Goal: Task Accomplishment & Management: Use online tool/utility

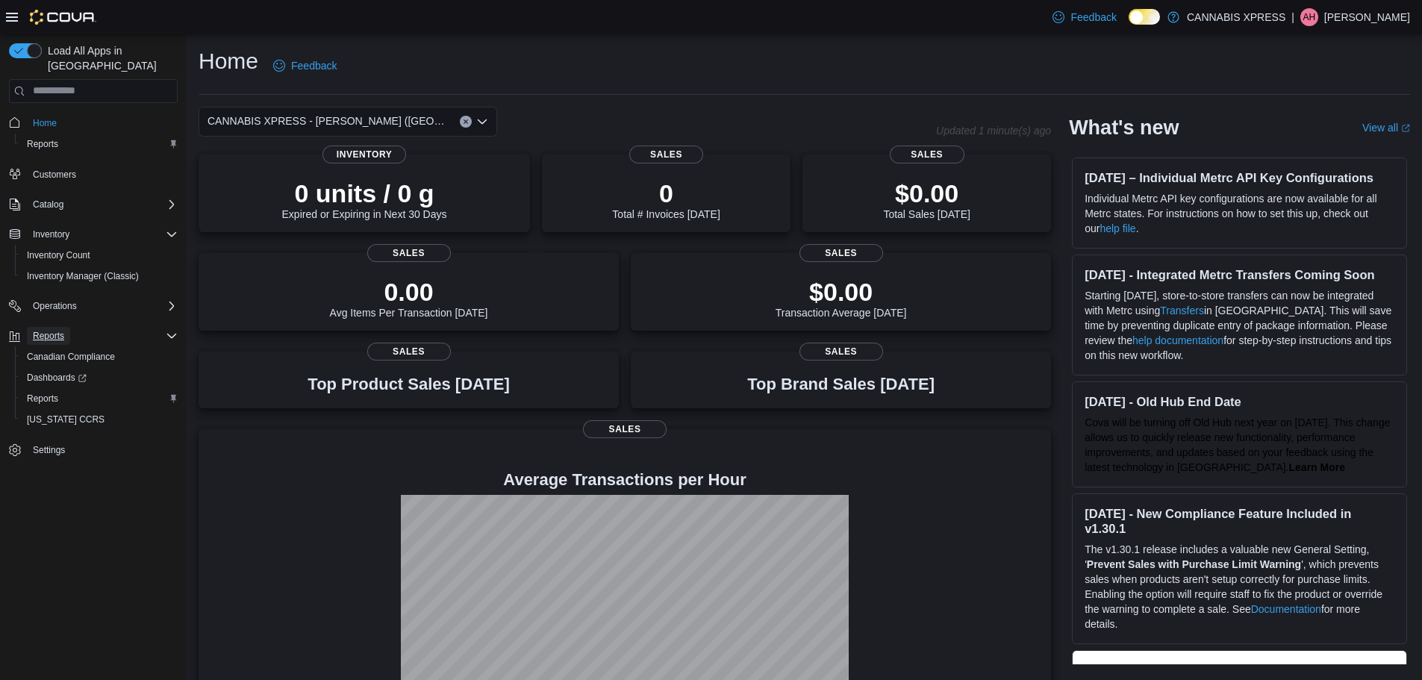
click at [46, 330] on span "Reports" at bounding box center [48, 336] width 31 height 12
click at [46, 138] on span "Reports" at bounding box center [42, 144] width 31 height 12
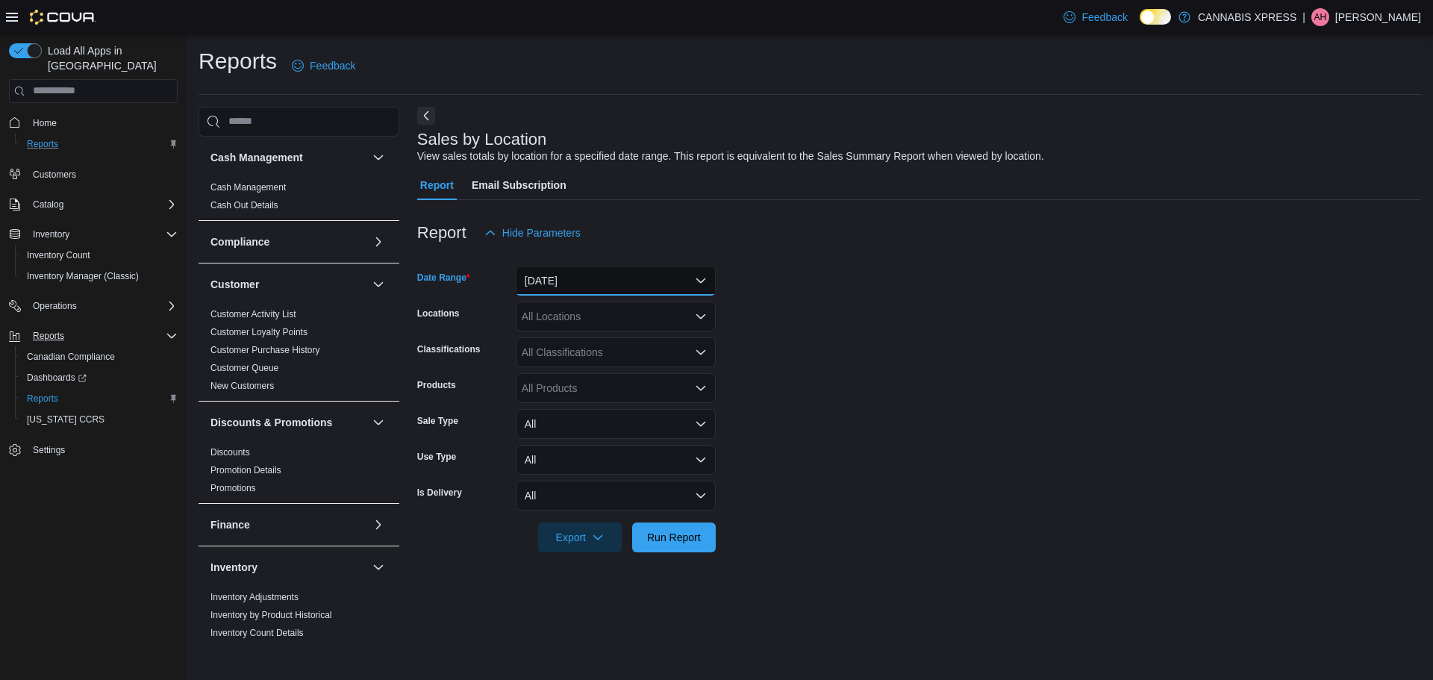
click at [705, 278] on button "[DATE]" at bounding box center [616, 281] width 200 height 30
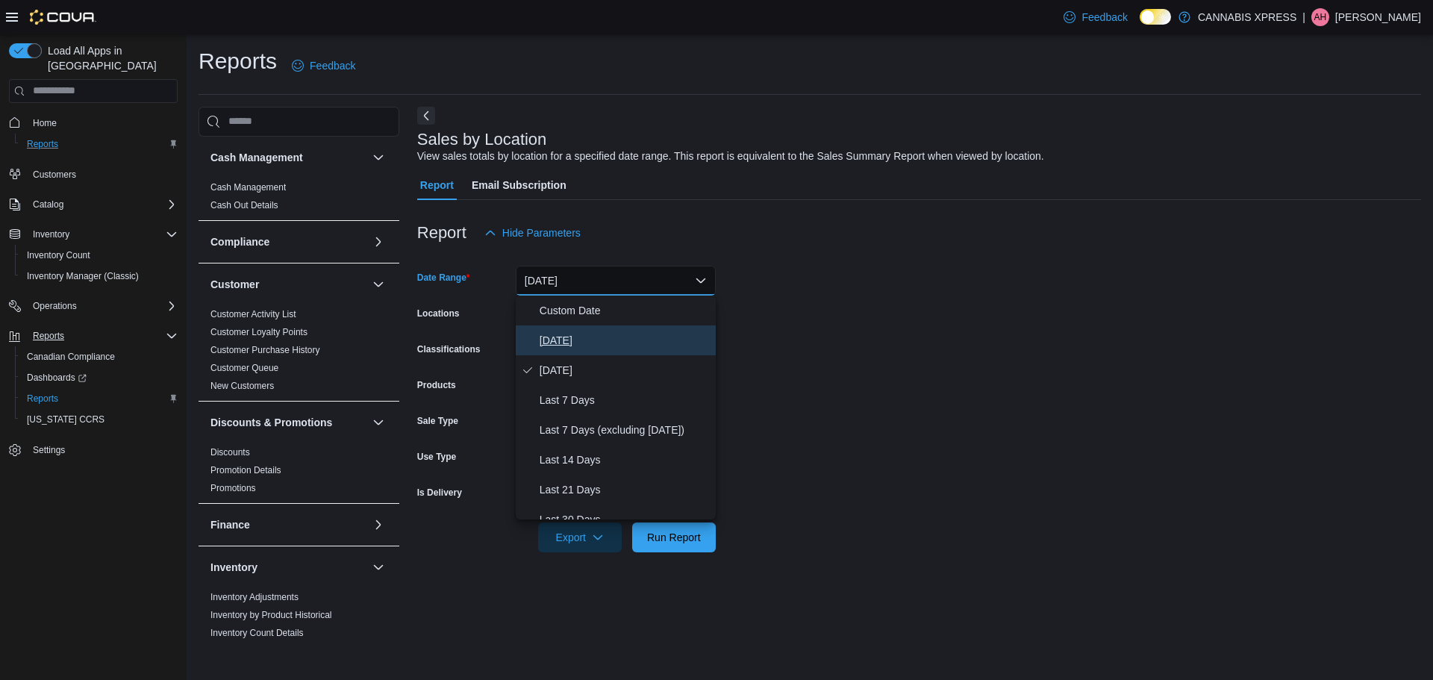
click at [570, 346] on span "[DATE]" at bounding box center [625, 340] width 170 height 18
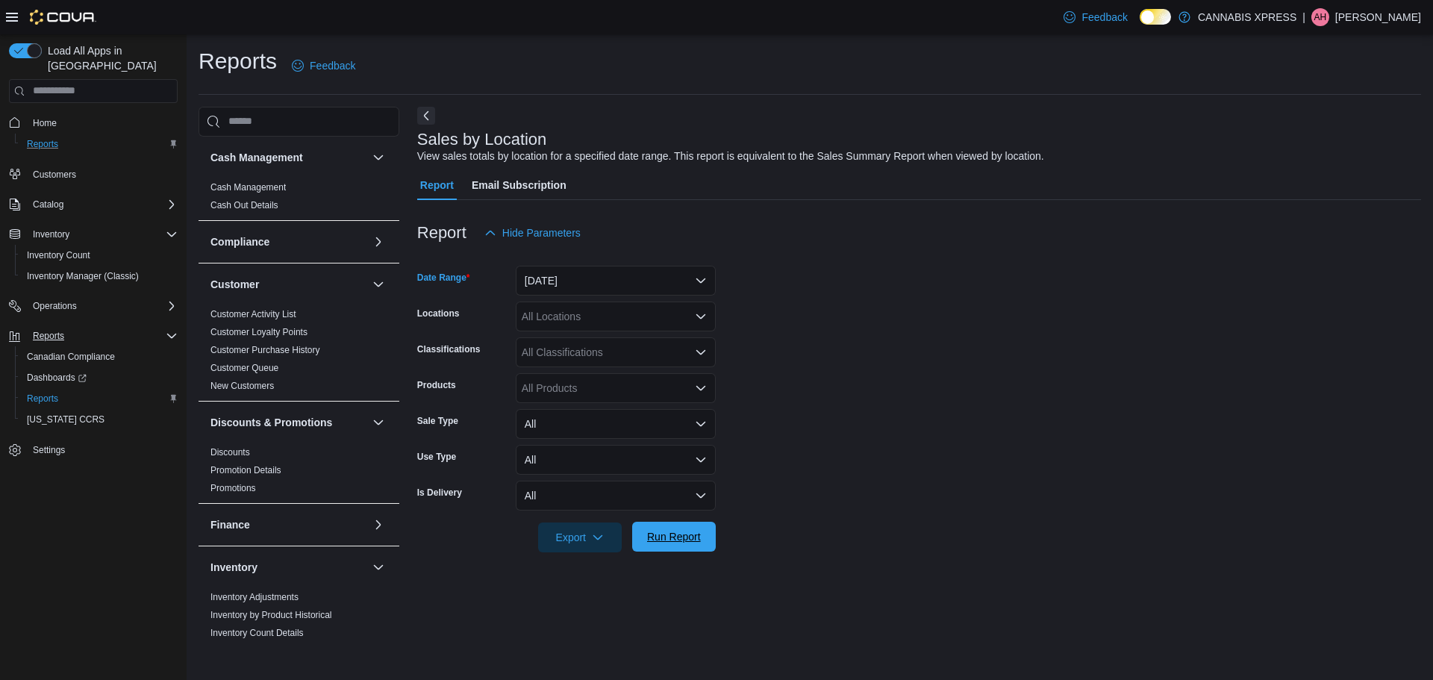
click at [653, 544] on span "Run Report" at bounding box center [674, 537] width 66 height 30
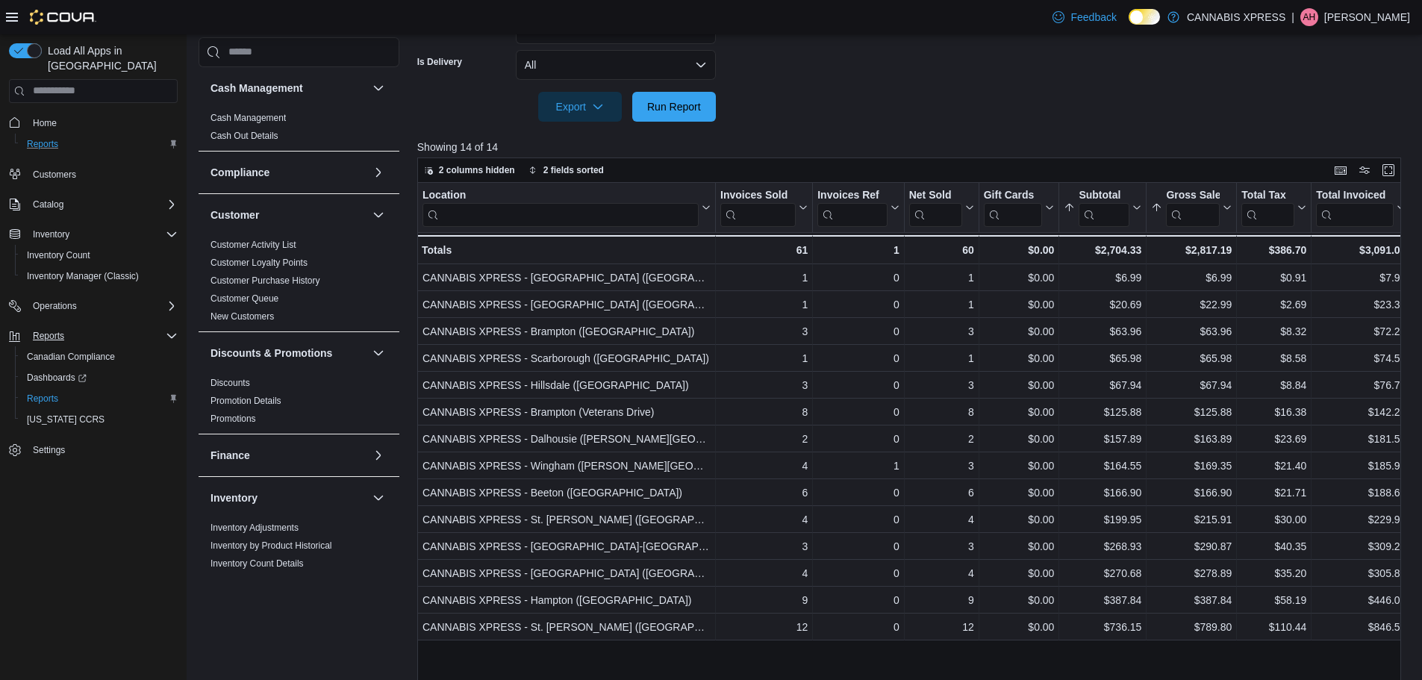
scroll to position [448, 0]
